Goal: Information Seeking & Learning: Learn about a topic

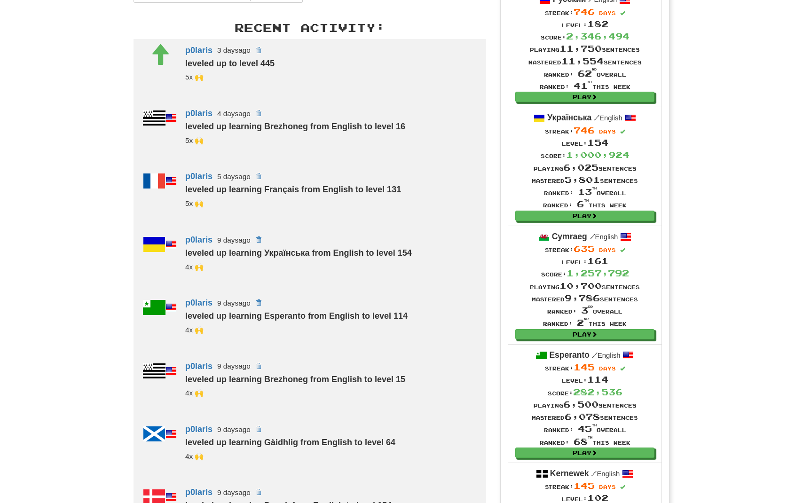
scroll to position [341, 0]
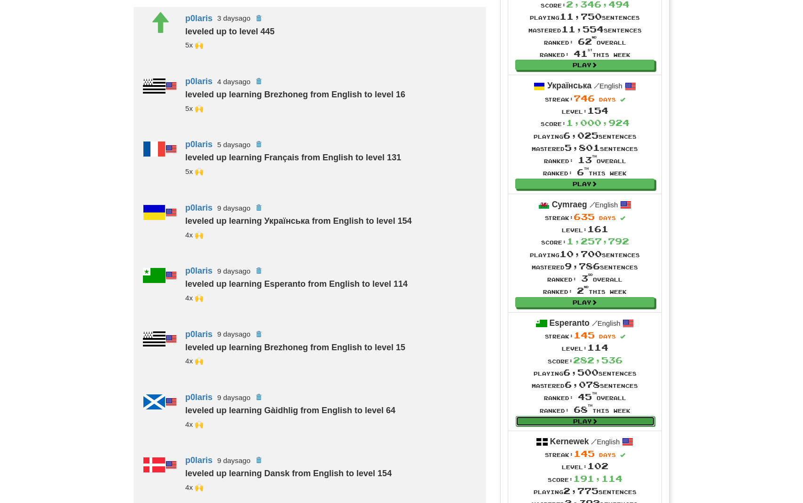
click at [575, 426] on link "Play" at bounding box center [585, 421] width 139 height 10
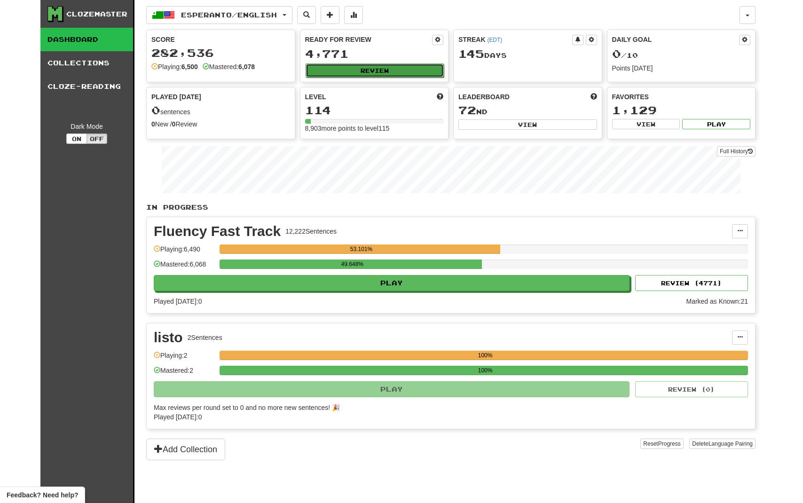
click at [362, 75] on button "Review" at bounding box center [375, 71] width 139 height 14
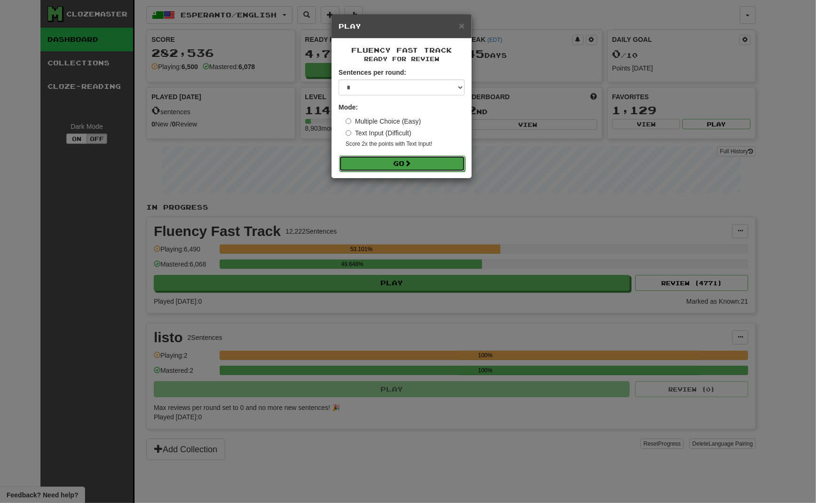
click at [369, 157] on button "Go" at bounding box center [402, 164] width 126 height 16
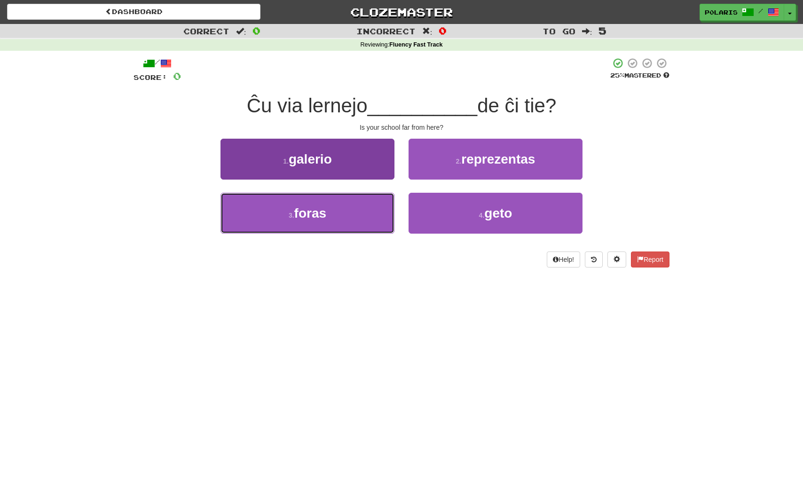
click at [331, 207] on button "3 . foras" at bounding box center [308, 213] width 174 height 41
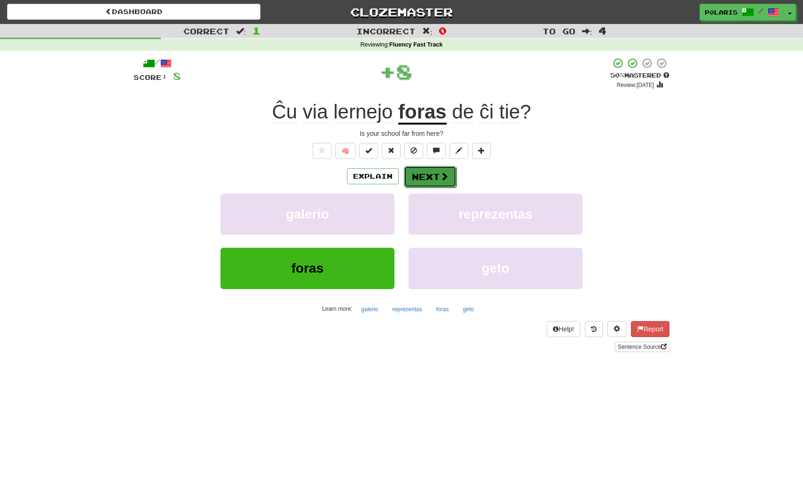
click at [429, 180] on button "Next" at bounding box center [430, 177] width 53 height 22
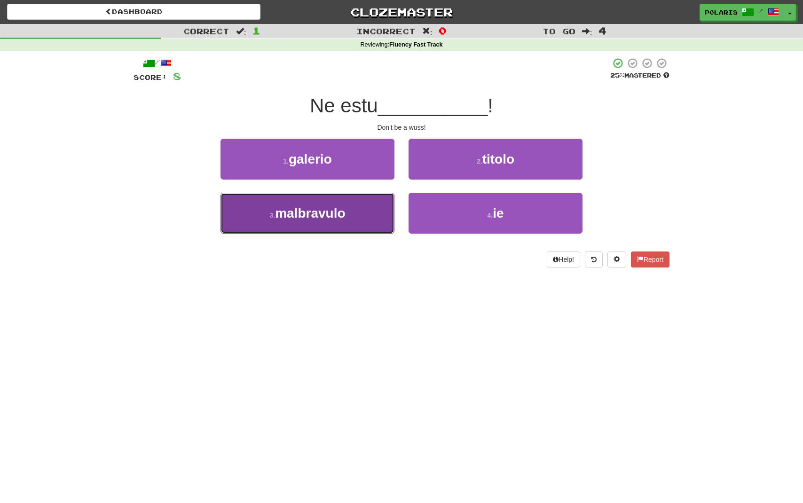
click at [353, 205] on button "3 . malbravulo" at bounding box center [308, 213] width 174 height 41
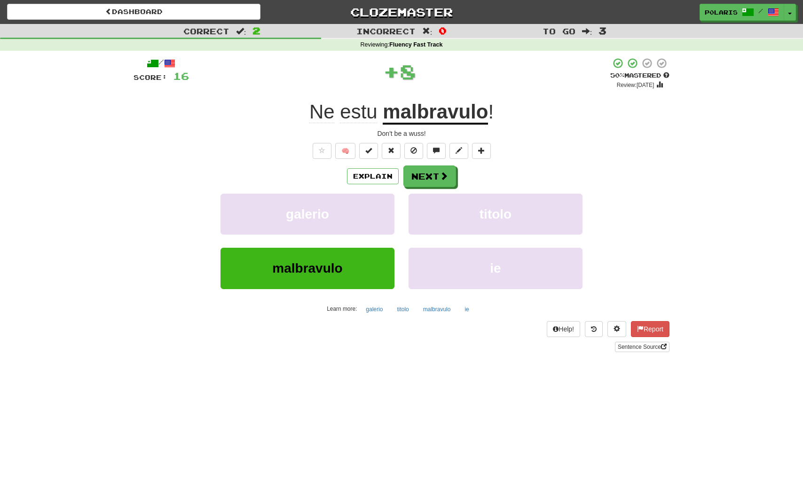
click at [438, 165] on div "/ Score: 16 + 8 50 % Mastered Review: 2025-08-31 Ne estu malbravulo ! Don't be …" at bounding box center [402, 204] width 536 height 295
click at [432, 178] on button "Next" at bounding box center [430, 177] width 53 height 22
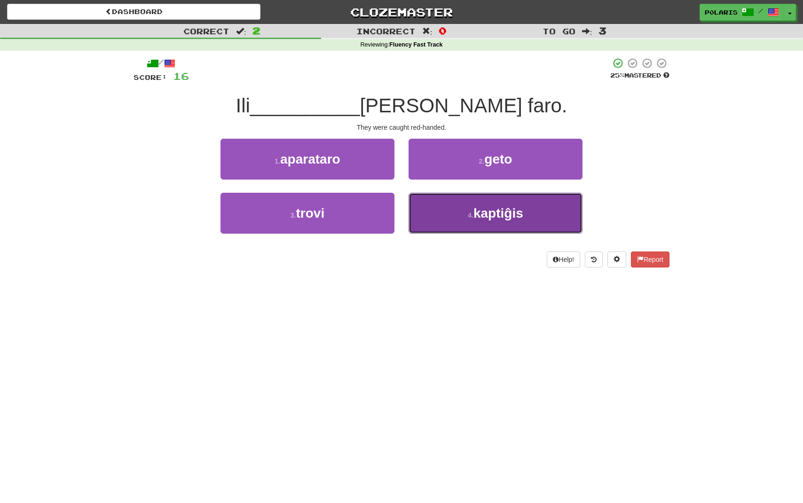
click at [438, 216] on button "4 . kaptiĝis" at bounding box center [496, 213] width 174 height 41
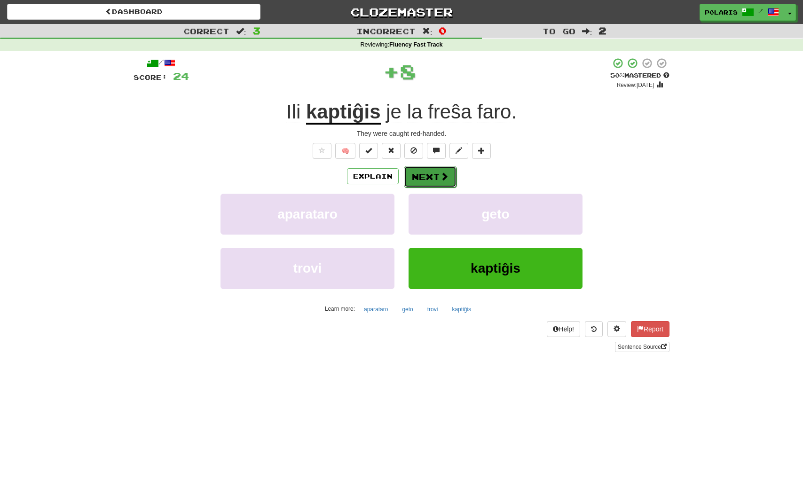
click at [427, 178] on button "Next" at bounding box center [430, 177] width 53 height 22
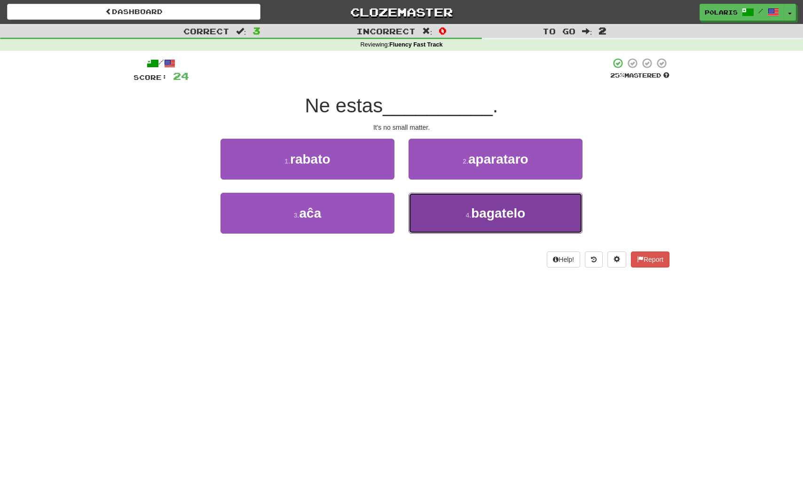
click at [443, 212] on button "4 . bagatelo" at bounding box center [496, 213] width 174 height 41
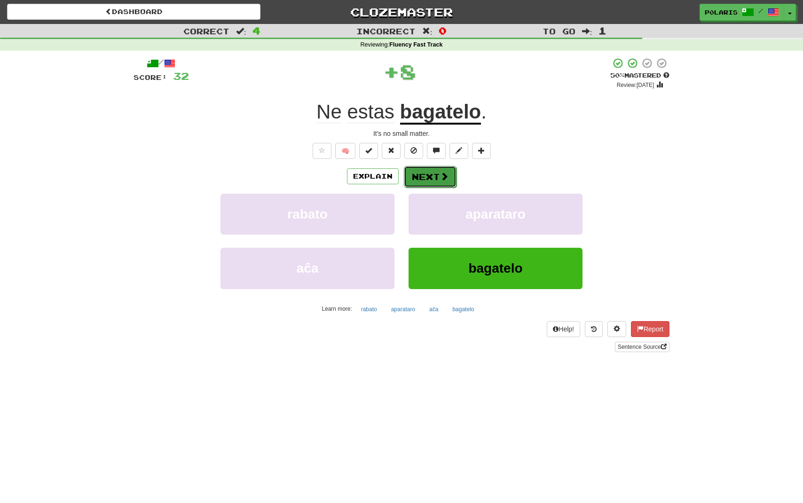
click at [434, 179] on button "Next" at bounding box center [430, 177] width 53 height 22
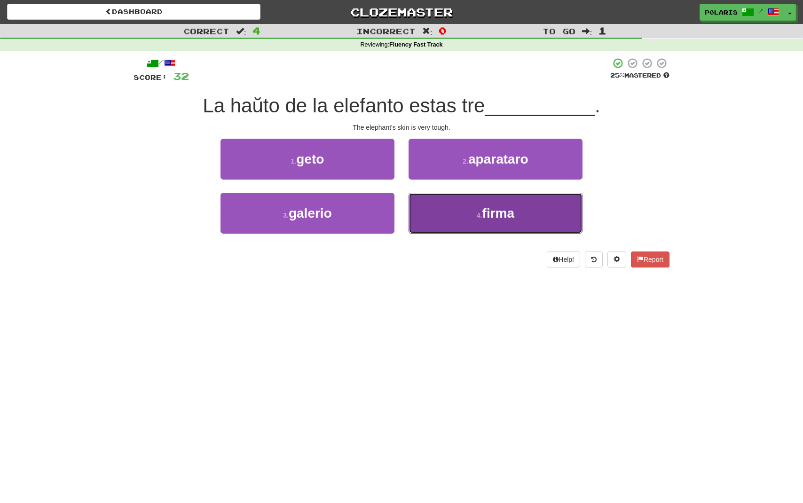
click at [478, 213] on small "4 ." at bounding box center [480, 216] width 6 height 8
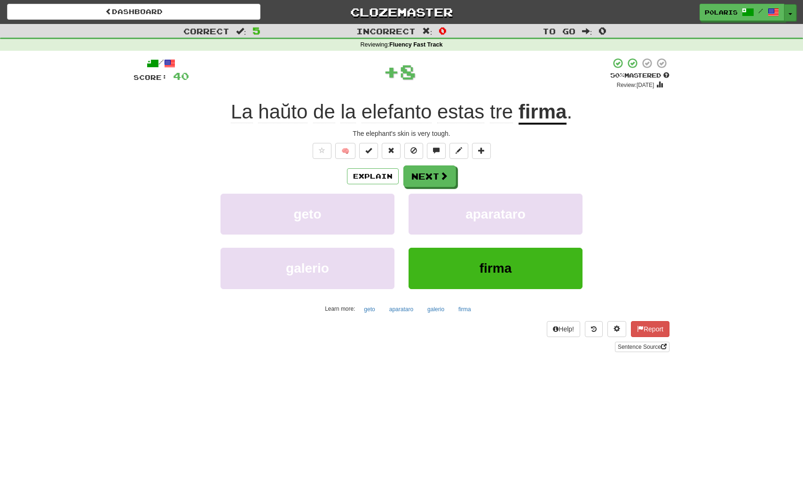
click at [794, 17] on button "Toggle Dropdown" at bounding box center [791, 12] width 12 height 17
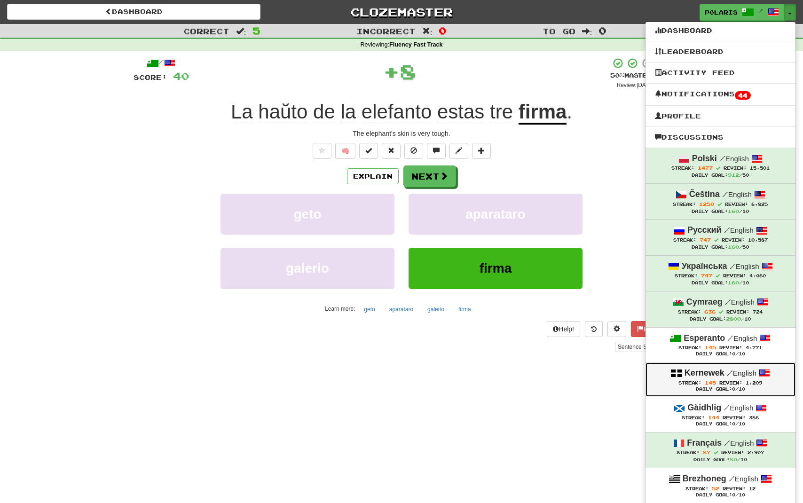
click at [713, 377] on div "Kernewek / English" at bounding box center [720, 373] width 131 height 12
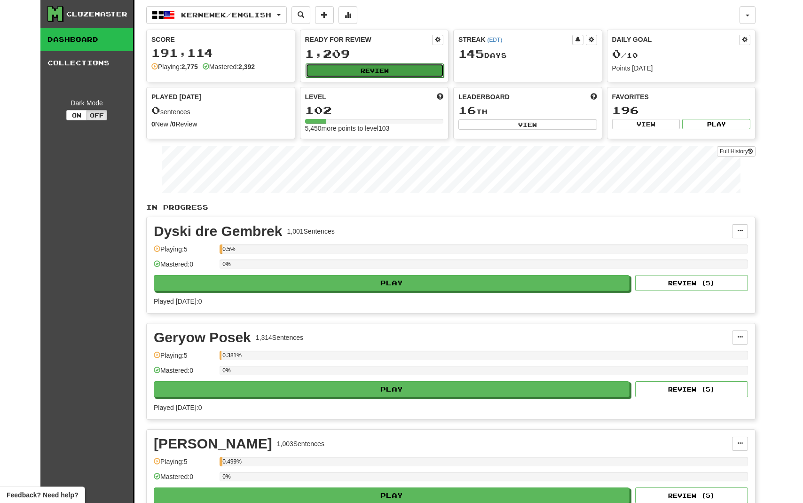
click at [356, 74] on button "Review" at bounding box center [375, 71] width 139 height 14
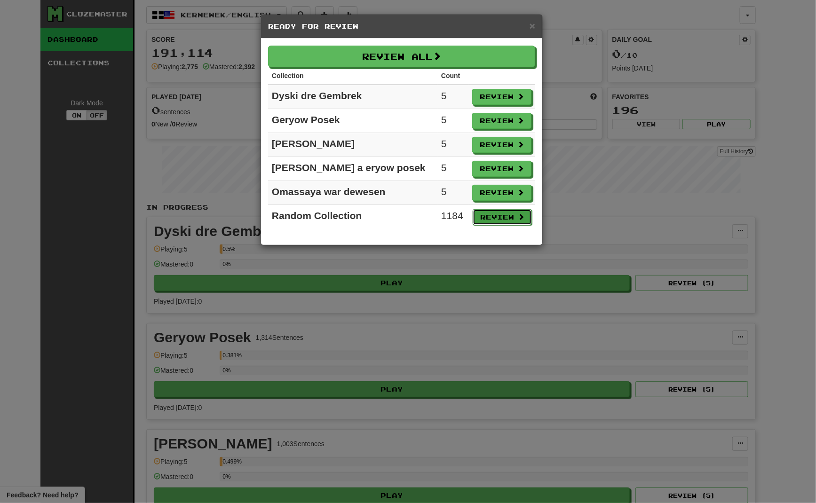
click at [500, 220] on button "Review" at bounding box center [502, 217] width 59 height 16
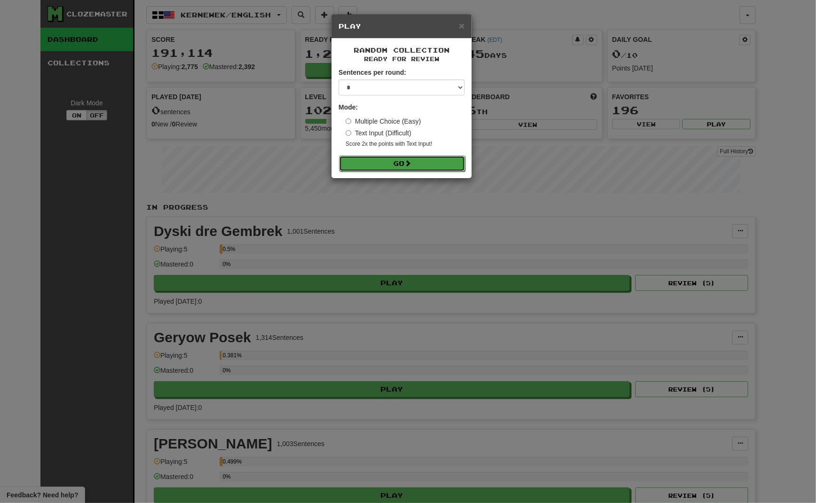
click at [357, 166] on button "Go" at bounding box center [402, 164] width 126 height 16
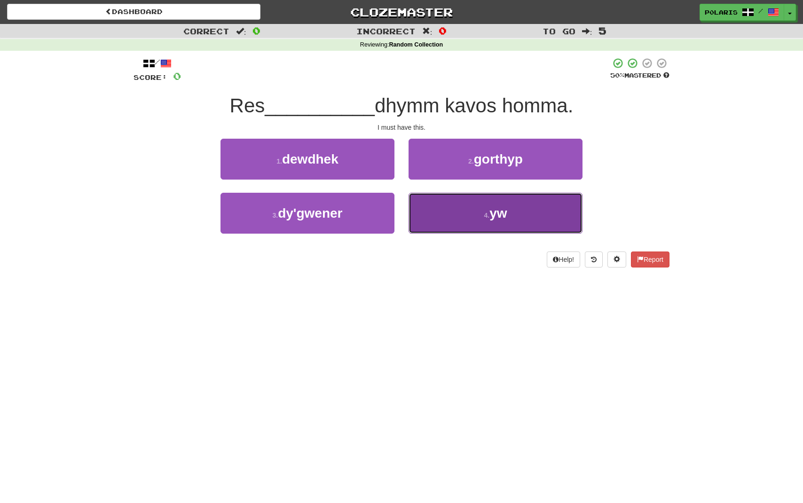
click at [453, 214] on button "4 . yw" at bounding box center [496, 213] width 174 height 41
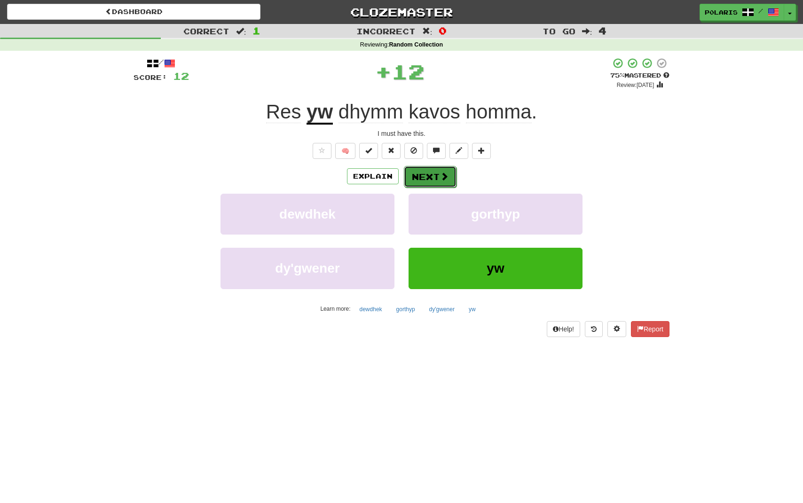
click at [435, 173] on button "Next" at bounding box center [430, 177] width 53 height 22
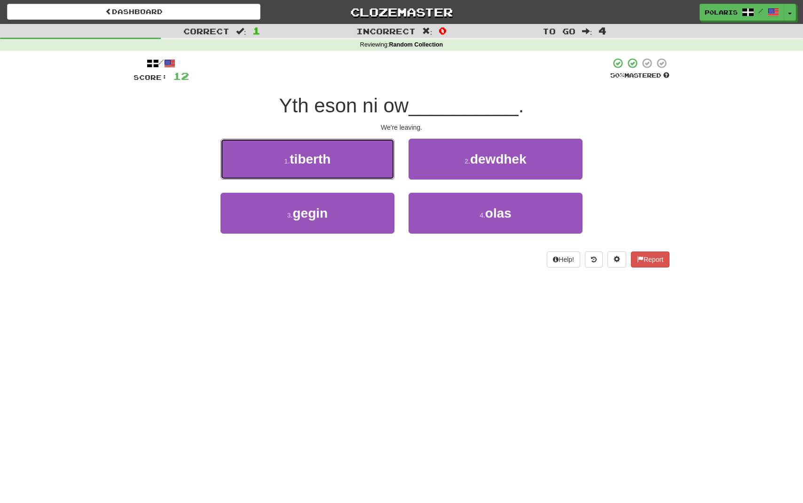
click at [352, 162] on button "1 . tiberth" at bounding box center [308, 159] width 174 height 41
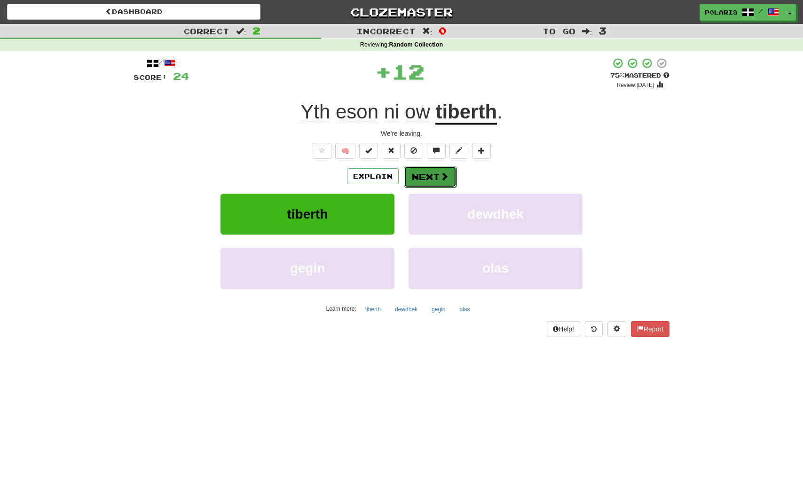
click at [432, 175] on button "Next" at bounding box center [430, 177] width 53 height 22
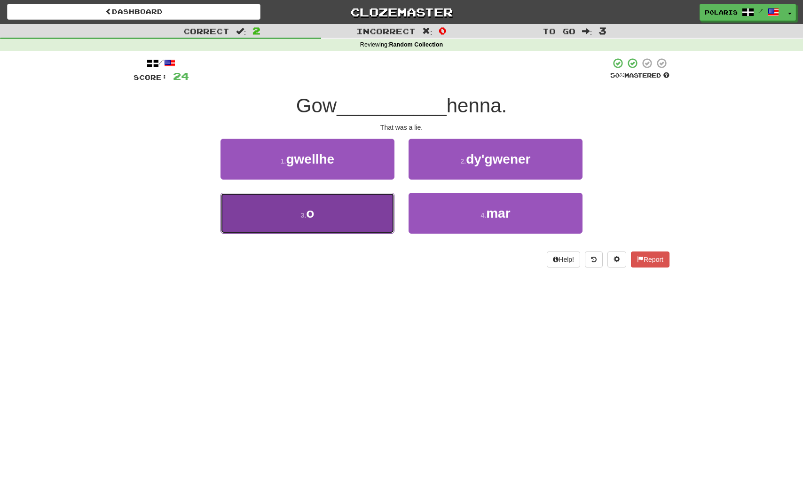
click at [361, 220] on button "3 . o" at bounding box center [308, 213] width 174 height 41
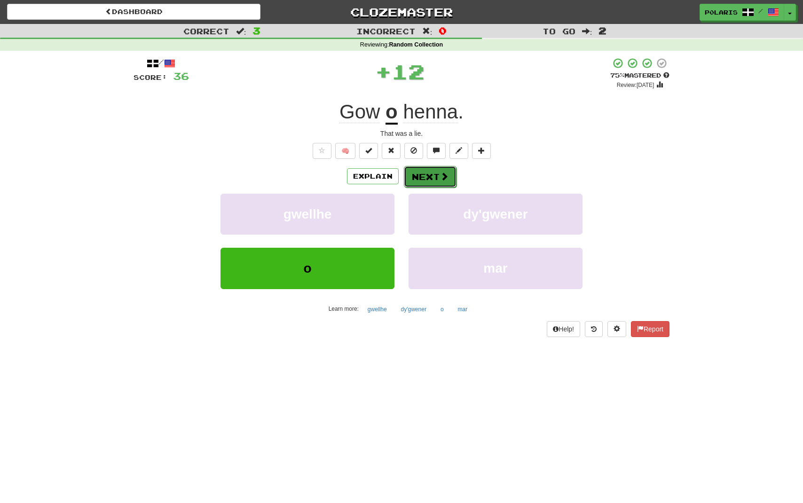
click at [427, 179] on button "Next" at bounding box center [430, 177] width 53 height 22
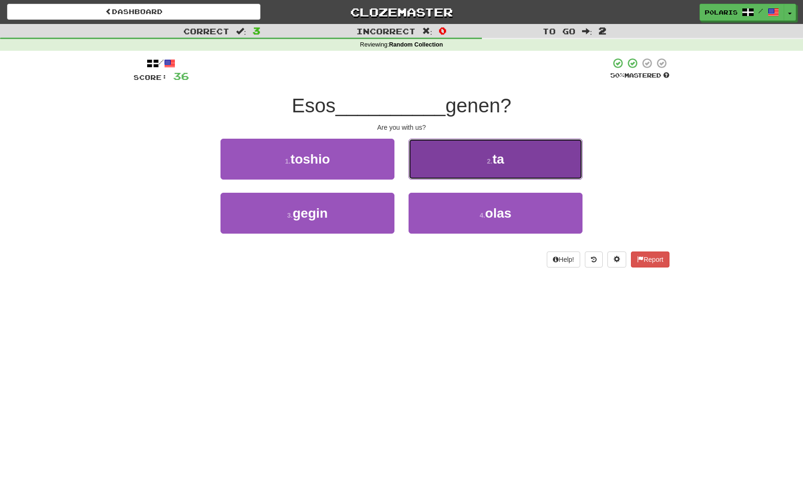
click at [453, 168] on button "2 . ta" at bounding box center [496, 159] width 174 height 41
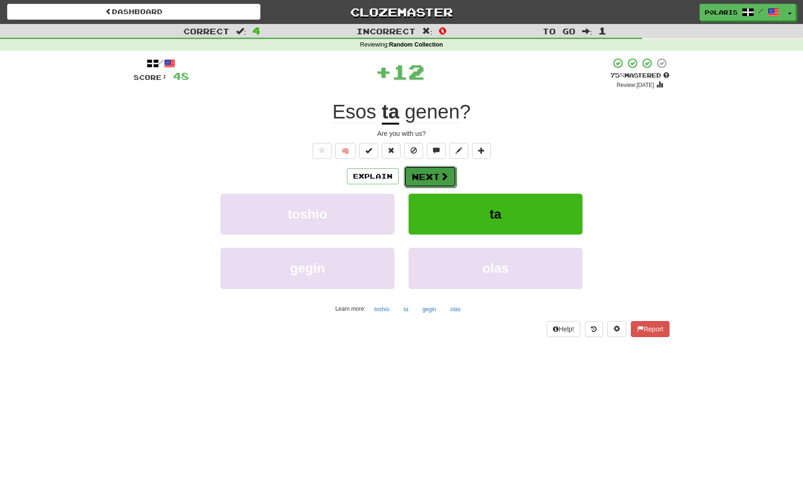
click at [446, 176] on span at bounding box center [444, 176] width 8 height 8
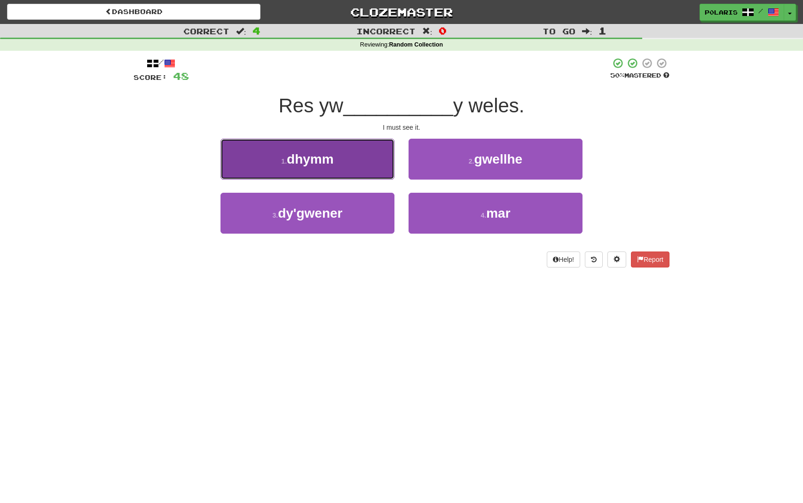
click at [363, 165] on button "1 . dhymm" at bounding box center [308, 159] width 174 height 41
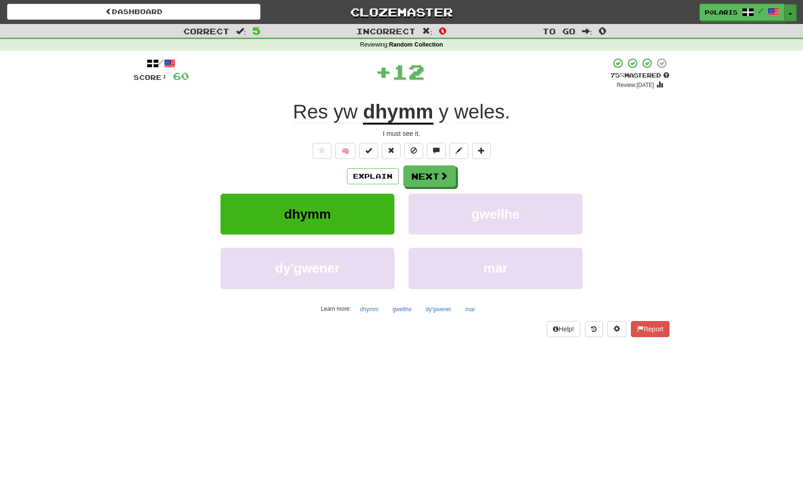
click at [794, 16] on button "Toggle Dropdown" at bounding box center [791, 12] width 12 height 17
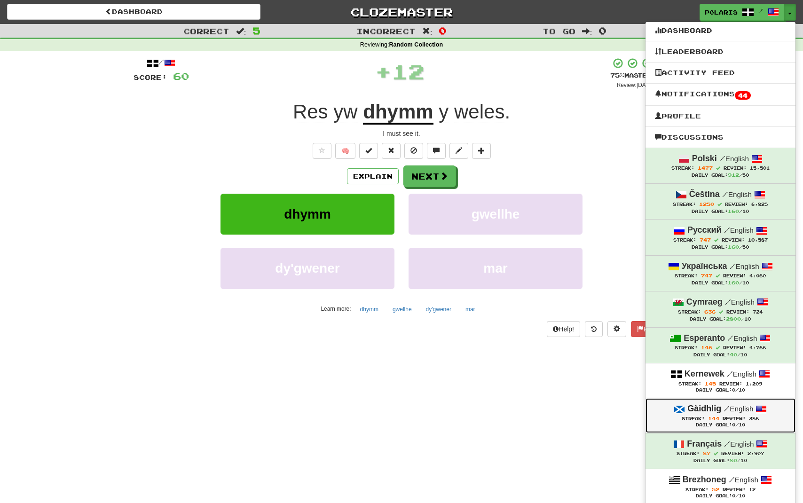
click at [728, 411] on span "/" at bounding box center [727, 409] width 6 height 8
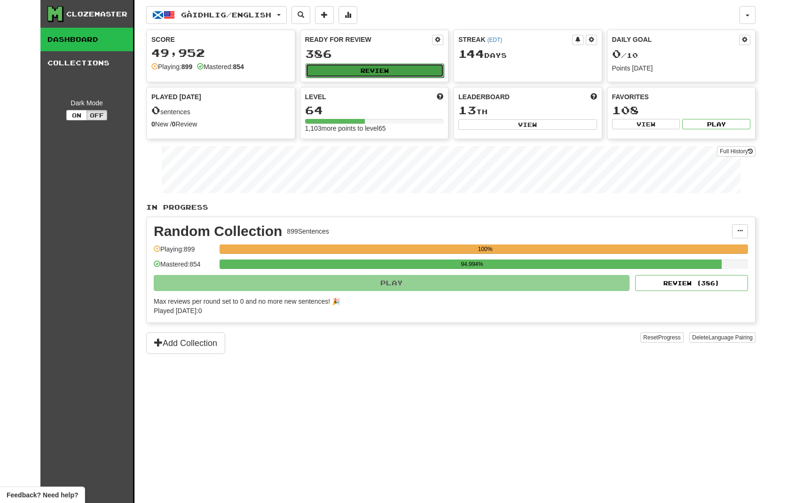
click at [400, 77] on button "Review" at bounding box center [375, 71] width 139 height 14
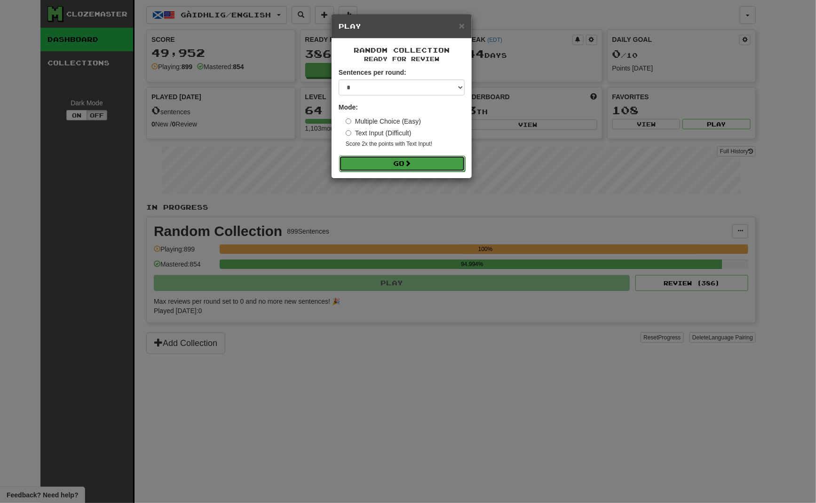
click at [413, 169] on button "Go" at bounding box center [402, 164] width 126 height 16
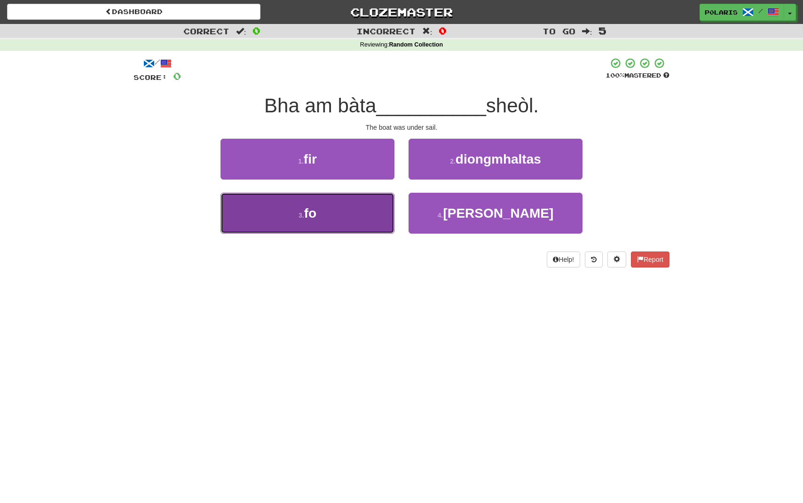
click at [363, 220] on button "3 . fo" at bounding box center [308, 213] width 174 height 41
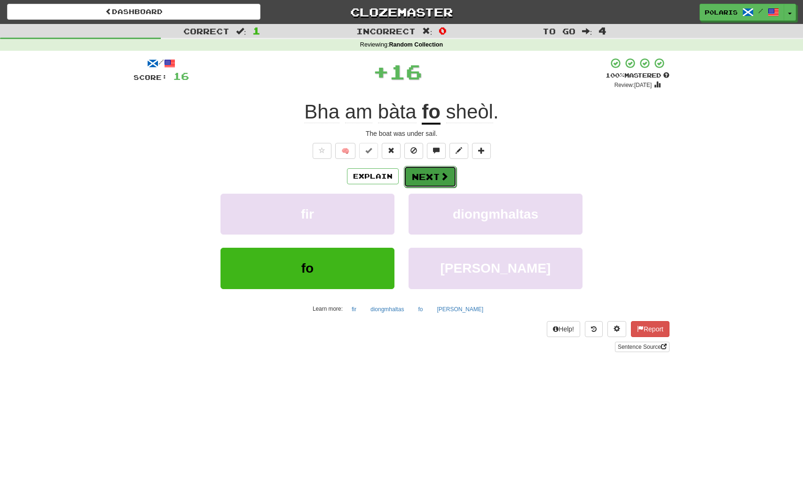
click at [417, 181] on button "Next" at bounding box center [430, 177] width 53 height 22
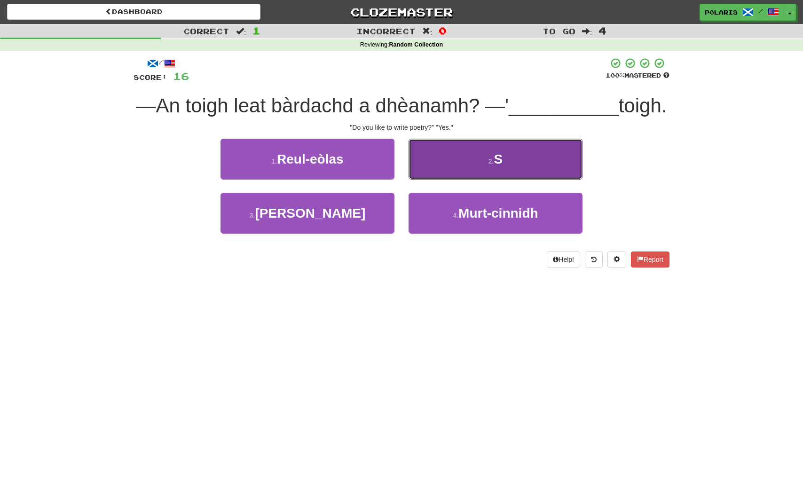
click at [444, 180] on button "2 . S" at bounding box center [496, 159] width 174 height 41
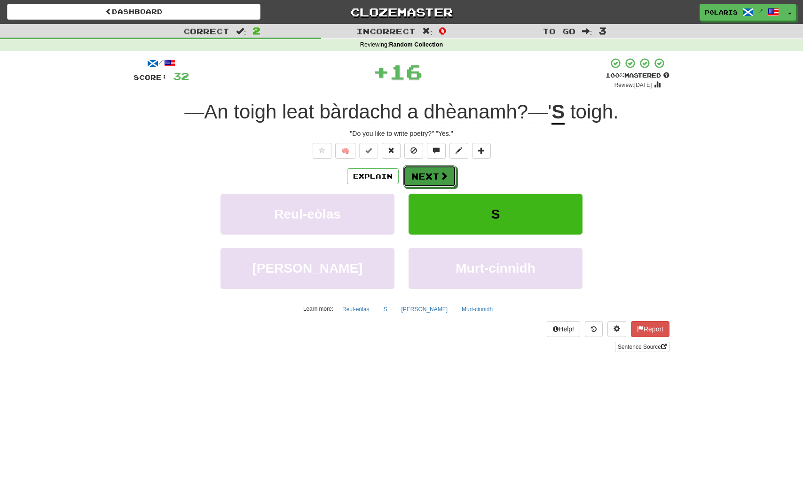
click at [444, 183] on button "Next" at bounding box center [430, 177] width 53 height 22
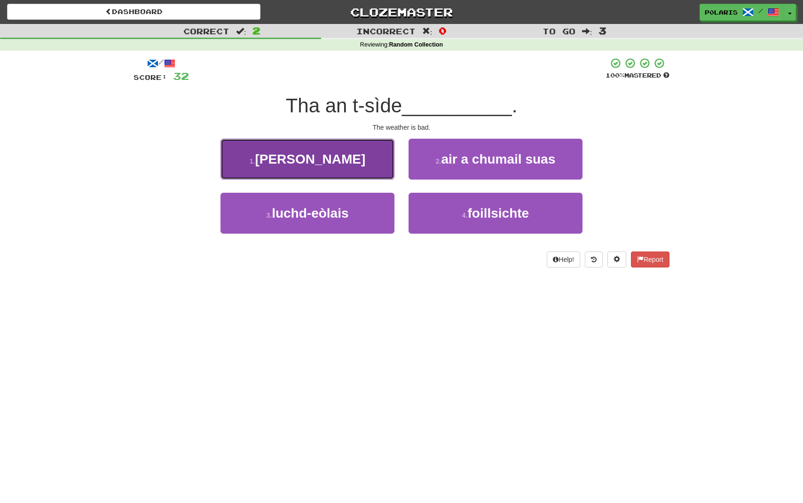
click at [334, 162] on button "1 . [PERSON_NAME]" at bounding box center [308, 159] width 174 height 41
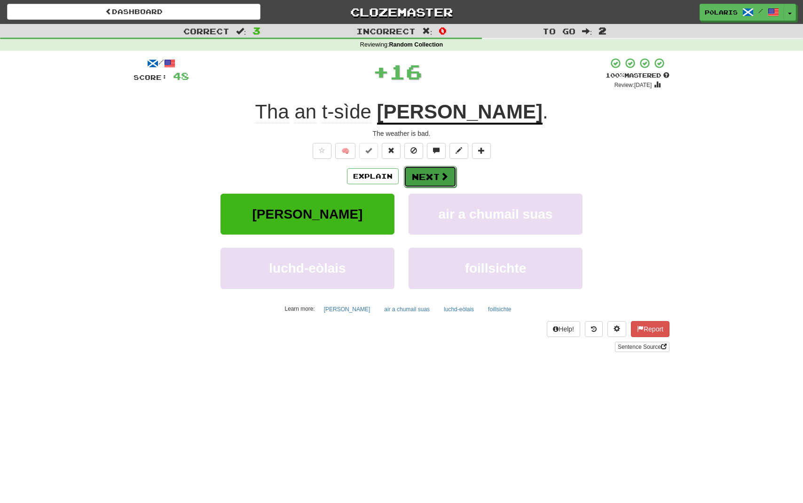
click at [443, 182] on button "Next" at bounding box center [430, 177] width 53 height 22
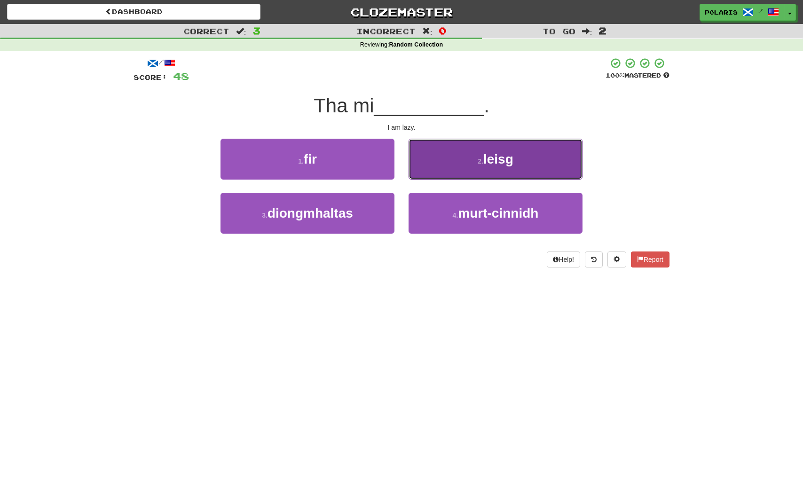
click at [483, 163] on small "2 ." at bounding box center [481, 162] width 6 height 8
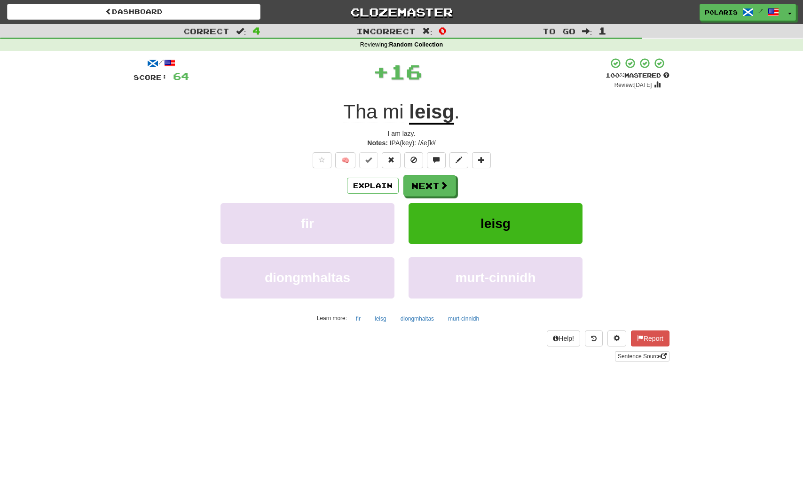
click at [435, 113] on u "leisg" at bounding box center [431, 113] width 45 height 24
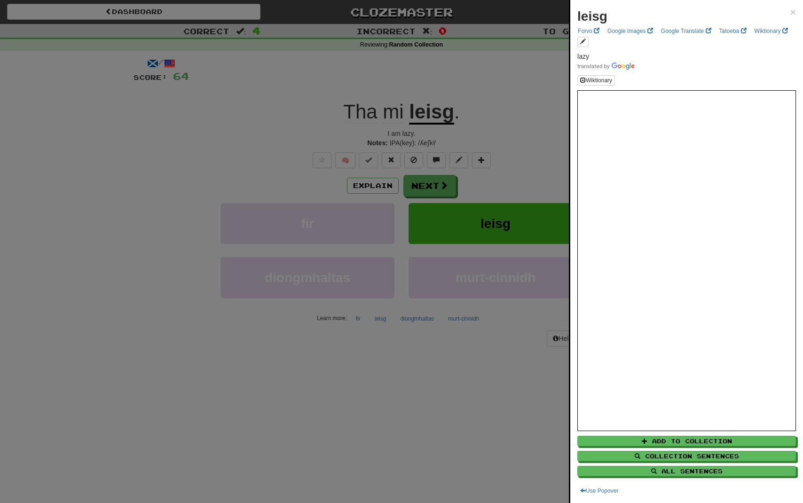
click at [486, 112] on div at bounding box center [401, 251] width 803 height 503
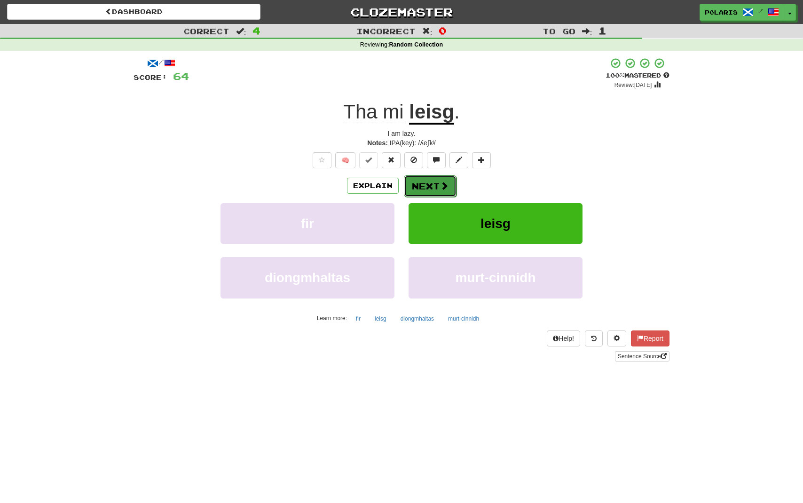
click at [426, 182] on button "Next" at bounding box center [430, 186] width 53 height 22
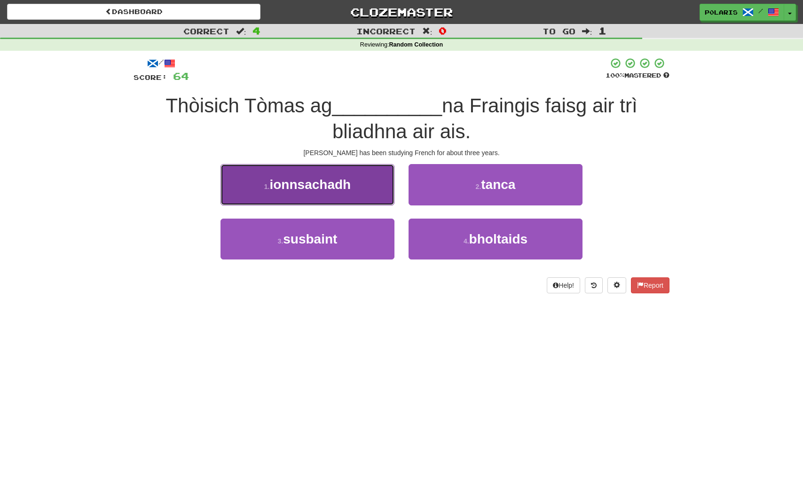
click at [378, 178] on button "1 . ionnsachadh" at bounding box center [308, 184] width 174 height 41
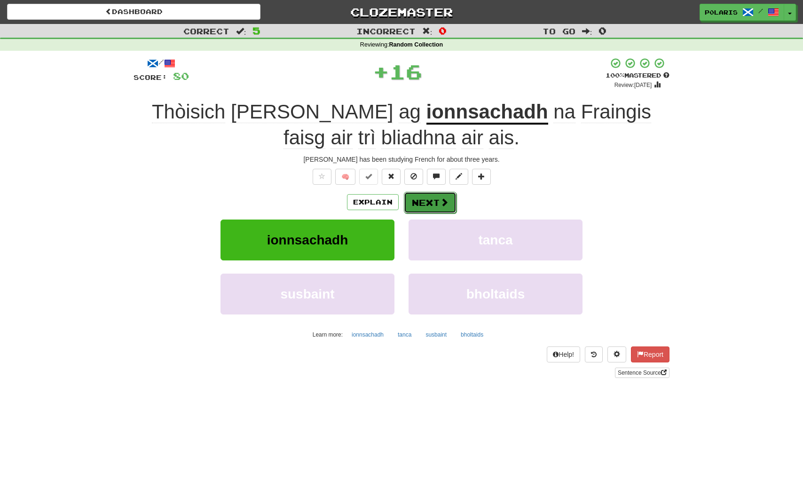
click at [434, 203] on button "Next" at bounding box center [430, 203] width 53 height 22
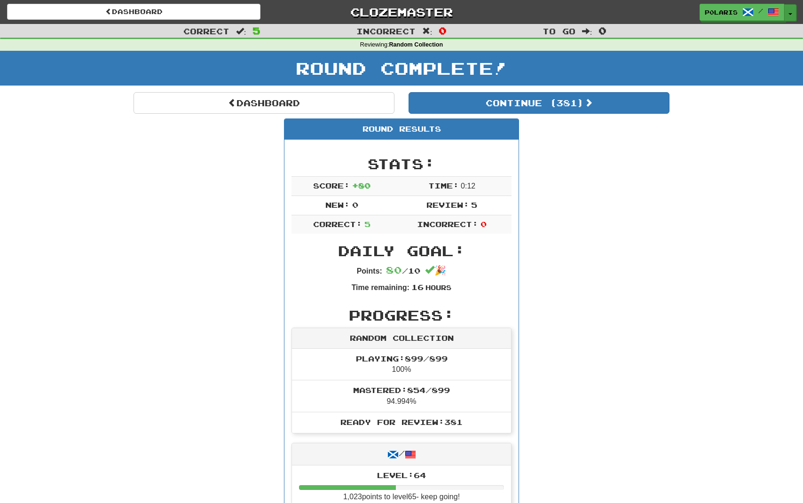
click at [792, 21] on button "Toggle Dropdown" at bounding box center [791, 12] width 12 height 17
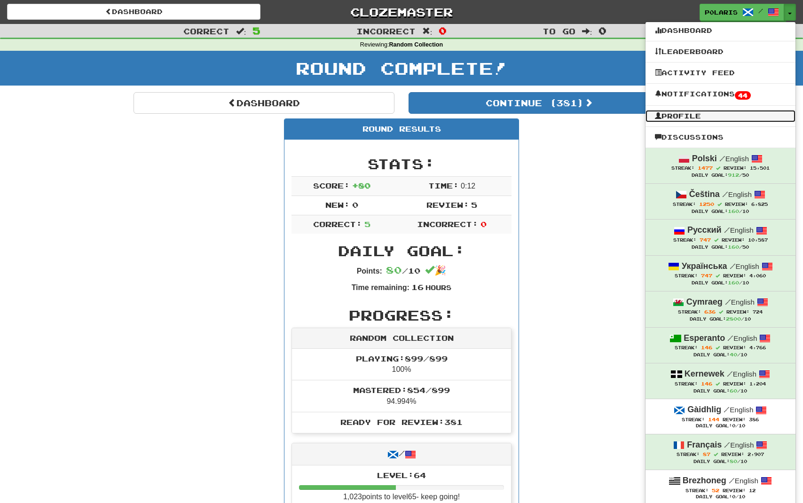
click at [726, 119] on link "Profile" at bounding box center [721, 116] width 150 height 12
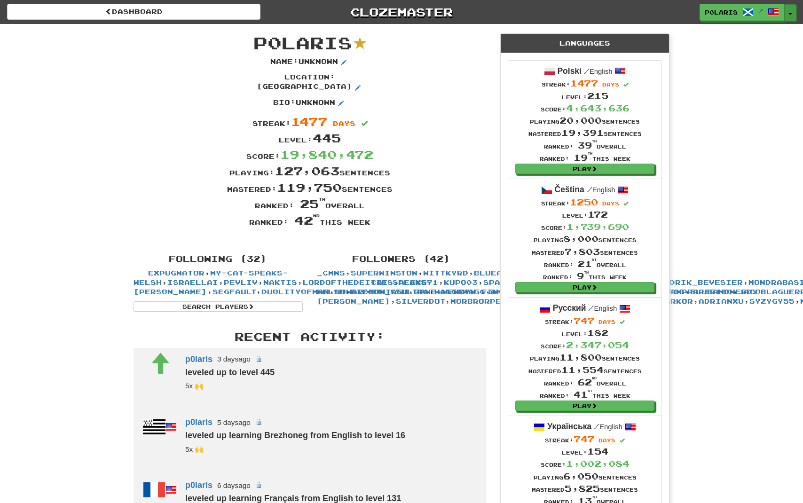
click at [793, 13] on button "Toggle Dropdown" at bounding box center [791, 12] width 12 height 17
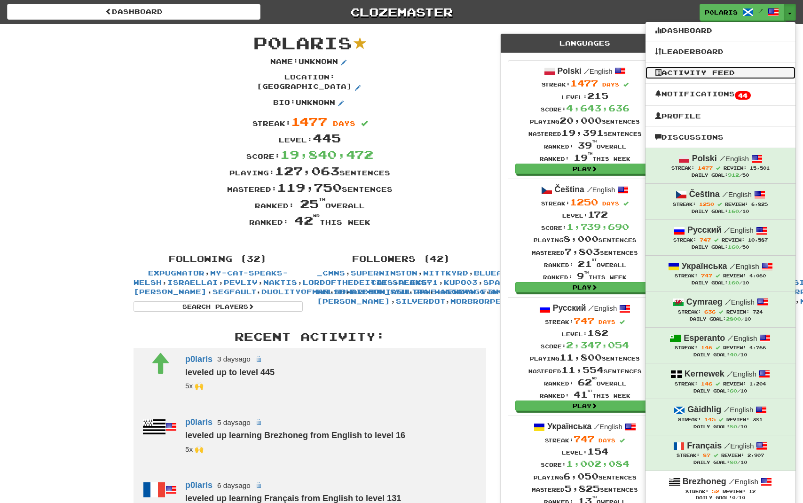
click at [680, 74] on link "Activity Feed" at bounding box center [721, 73] width 150 height 12
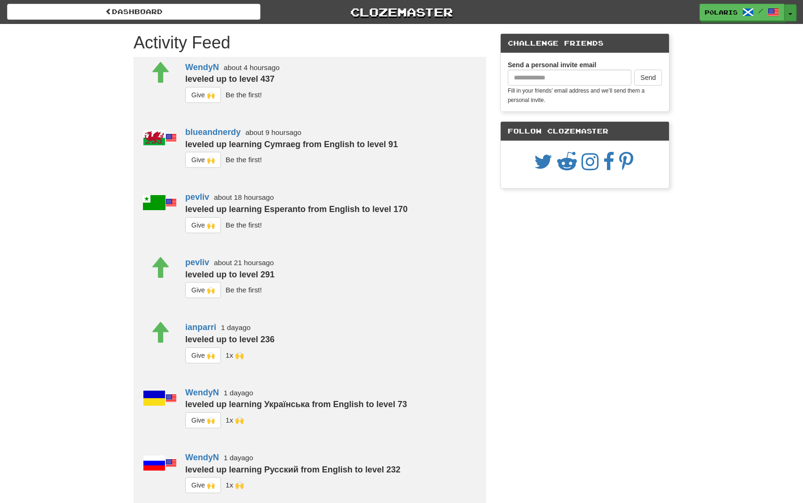
click at [792, 15] on span "button" at bounding box center [791, 14] width 4 height 2
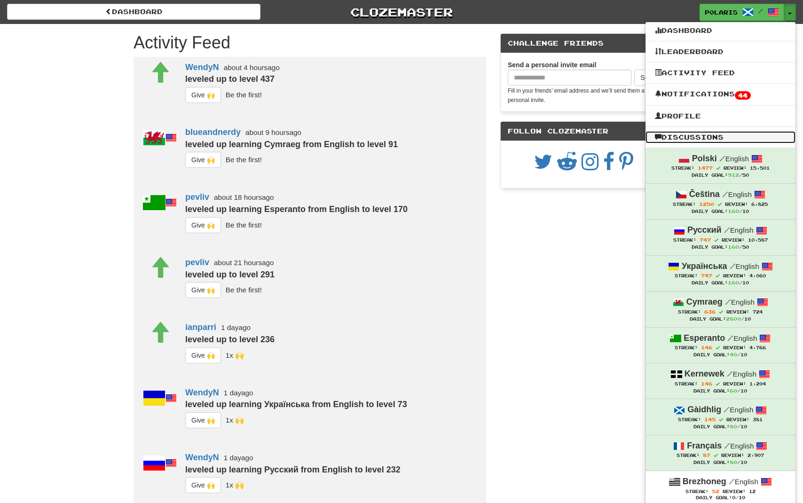
click at [683, 140] on link "Discussions" at bounding box center [721, 137] width 150 height 12
